Goal: Information Seeking & Learning: Learn about a topic

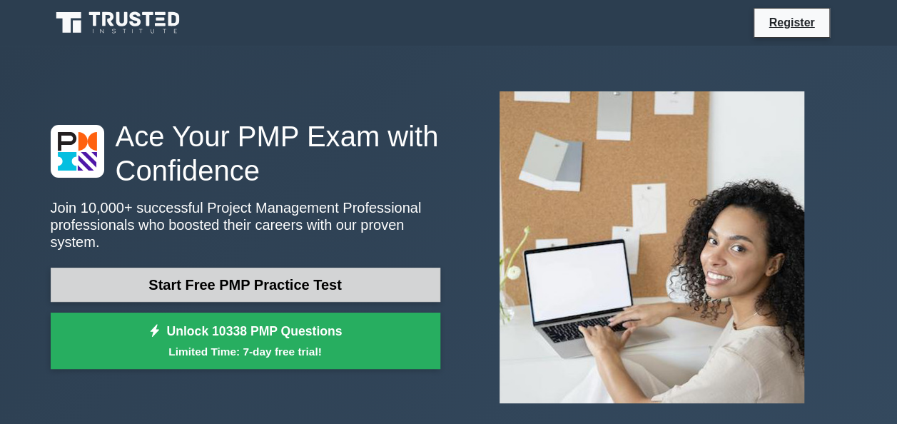
click at [282, 273] on link "Start Free PMP Practice Test" at bounding box center [246, 285] width 390 height 34
click at [166, 283] on link "Start Free PMP Practice Test" at bounding box center [246, 285] width 390 height 34
